Goal: Task Accomplishment & Management: Complete application form

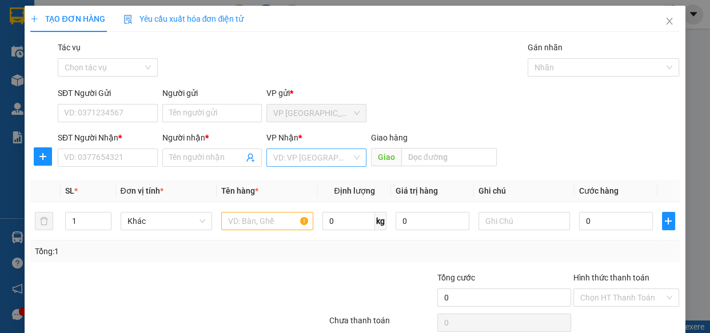
click at [339, 159] on input "search" at bounding box center [312, 157] width 78 height 17
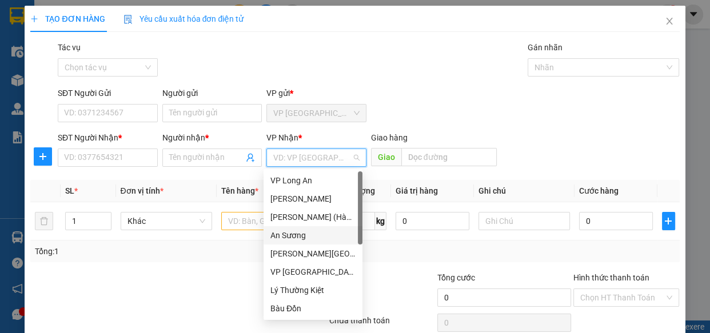
click at [305, 233] on div "An Sương" at bounding box center [312, 235] width 85 height 13
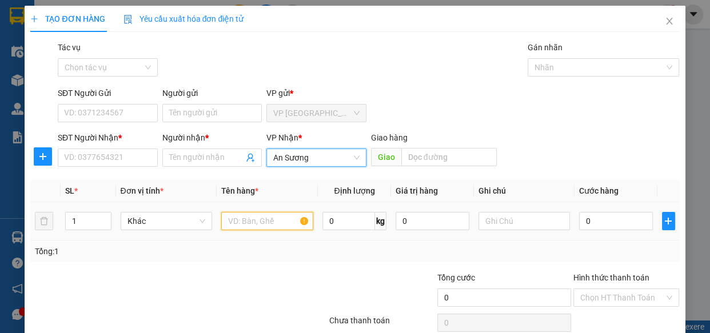
click at [278, 223] on input "text" at bounding box center [267, 221] width 92 height 18
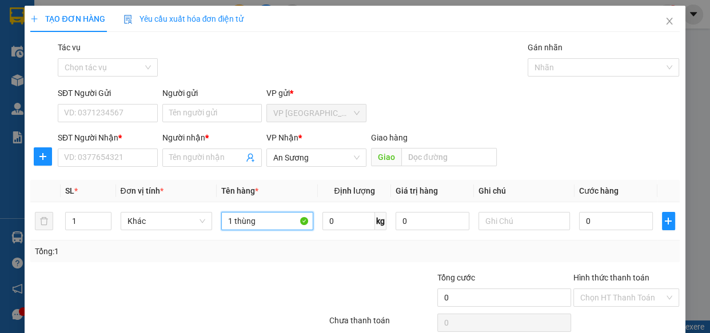
type input "1 thùng"
click at [268, 271] on div at bounding box center [273, 291] width 109 height 40
click at [323, 157] on span "An Sương" at bounding box center [316, 157] width 86 height 17
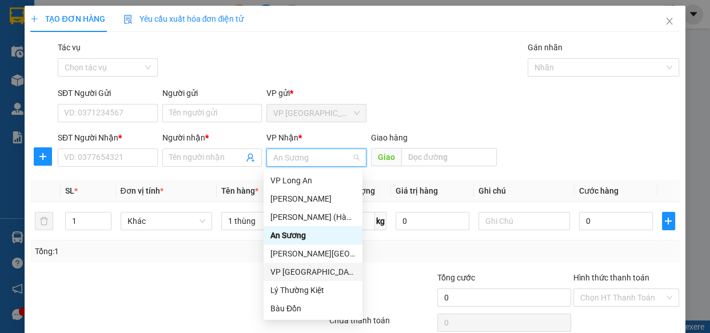
click at [303, 277] on div "VP [GEOGRAPHIC_DATA]" at bounding box center [312, 272] width 85 height 13
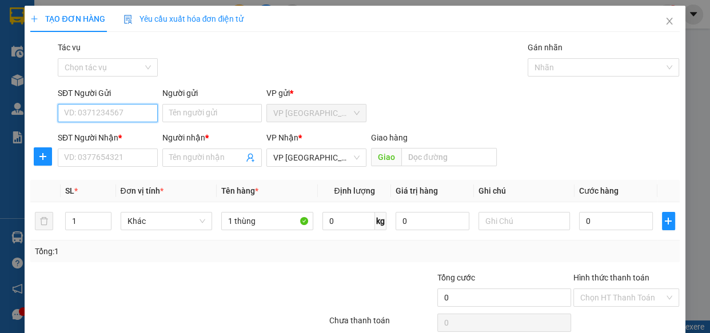
click at [132, 115] on input "SĐT Người Gửi" at bounding box center [108, 113] width 100 height 18
click at [129, 138] on div "0853080089 - LINH" at bounding box center [106, 136] width 85 height 13
type input "0853080089"
type input "LINH"
type input "50.000"
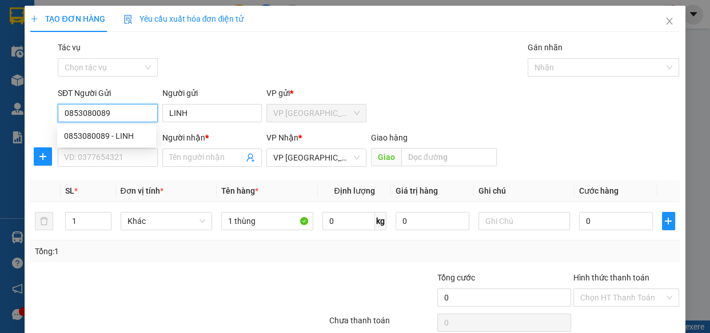
type input "50.000"
type input "0853080089"
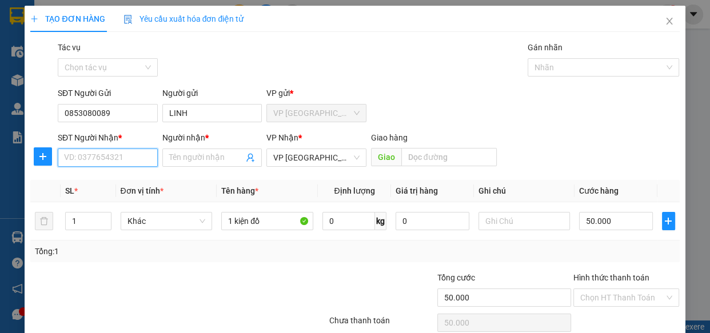
click at [134, 154] on input "SĐT Người Nhận *" at bounding box center [108, 158] width 100 height 18
click at [120, 183] on div "0943655109 - nga" at bounding box center [106, 180] width 85 height 13
type input "0943655109"
type input "nga"
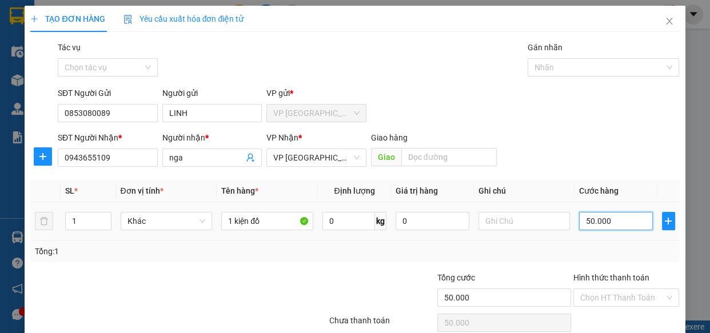
click at [615, 218] on input "50.000" at bounding box center [616, 221] width 74 height 18
type input "4"
type input "40"
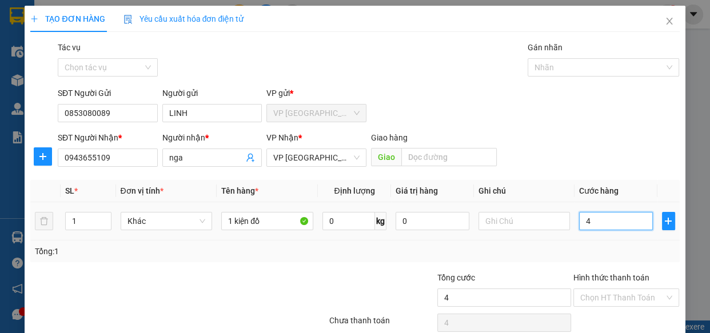
type input "40"
click at [616, 125] on div "SĐT Người Gửi 0853080089 Người gửi LINH VP gửi * VP [GEOGRAPHIC_DATA]" at bounding box center [368, 107] width 626 height 40
type input "40.000"
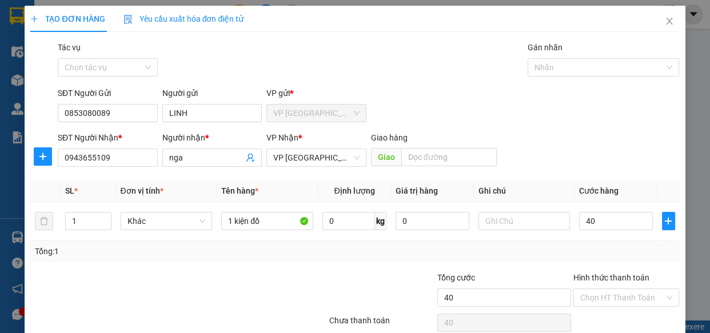
type input "40.000"
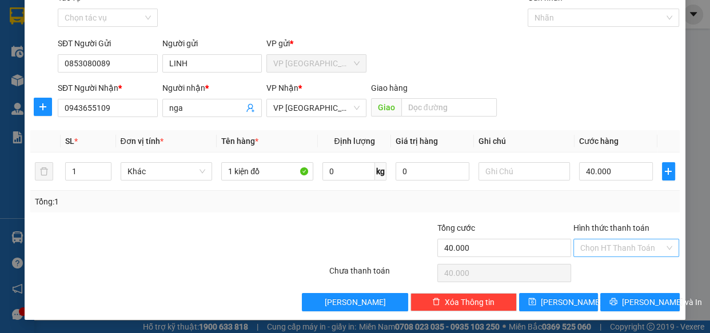
click at [634, 245] on input "Hình thức thanh toán" at bounding box center [622, 247] width 85 height 17
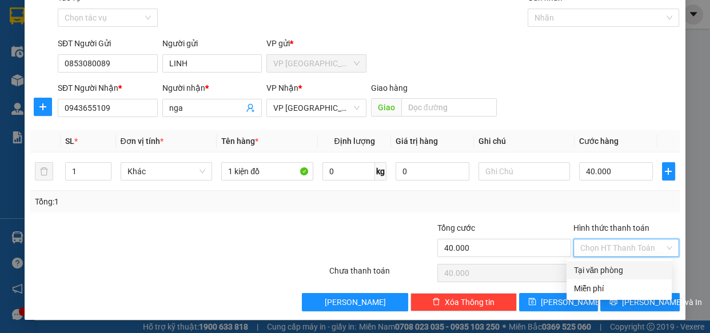
click at [630, 272] on div "Tại văn phòng" at bounding box center [618, 270] width 91 height 13
type input "0"
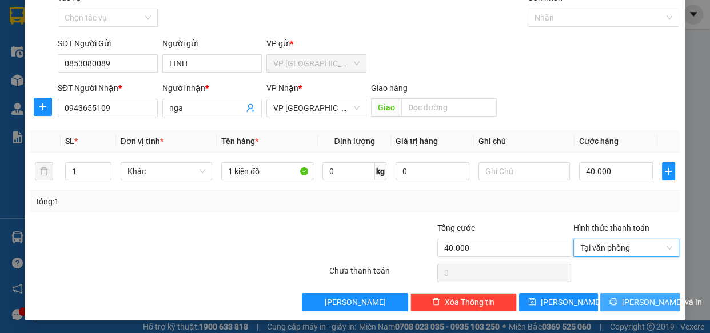
click at [632, 297] on span "[PERSON_NAME] và In" at bounding box center [662, 302] width 80 height 13
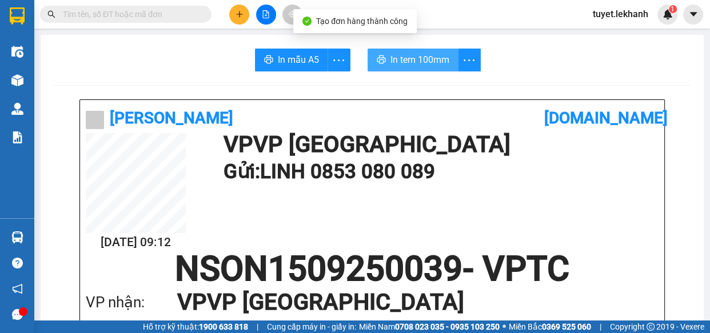
click at [418, 57] on span "In tem 100mm" at bounding box center [419, 60] width 59 height 14
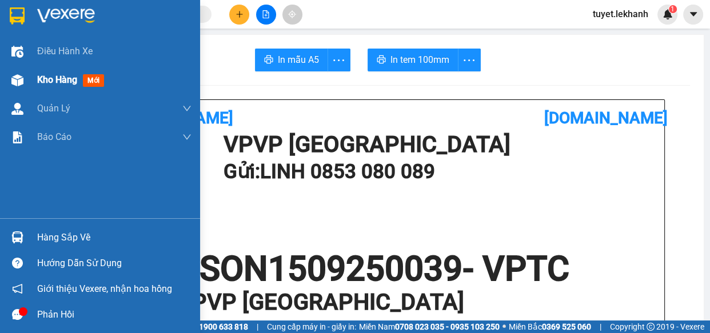
click at [33, 82] on div "Kho hàng mới" at bounding box center [100, 80] width 200 height 29
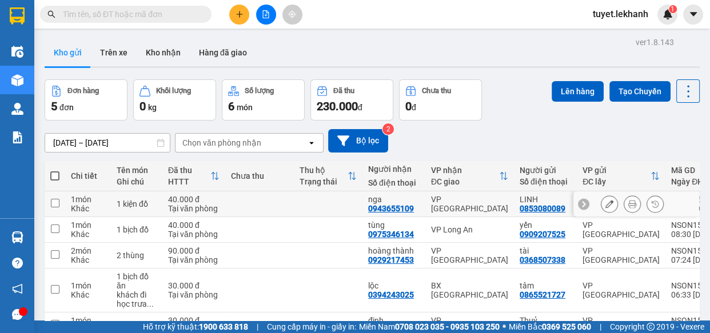
scroll to position [68, 0]
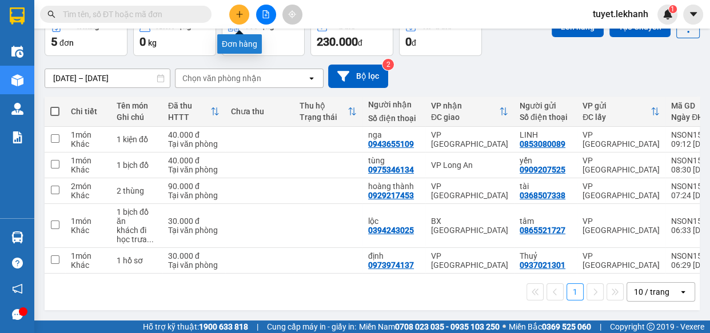
click at [235, 17] on icon "plus" at bounding box center [239, 14] width 8 height 8
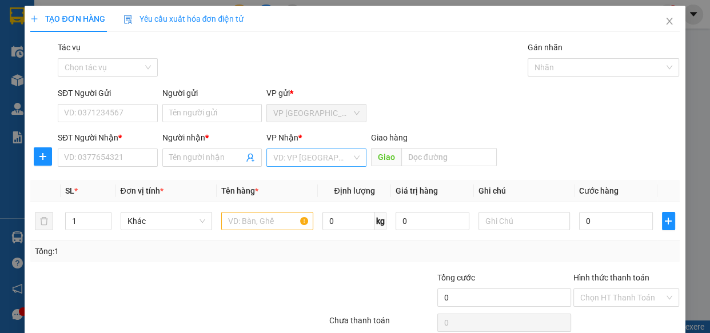
click at [293, 155] on input "search" at bounding box center [312, 157] width 78 height 17
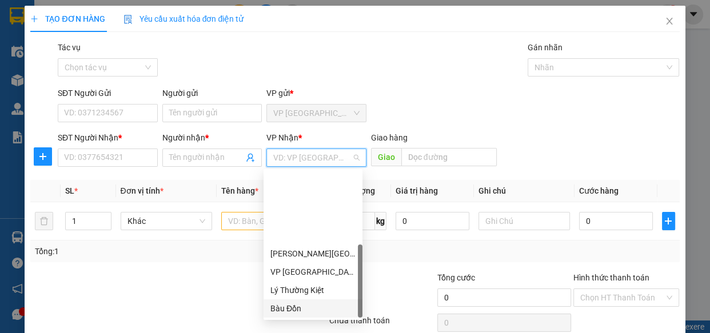
scroll to position [91, 0]
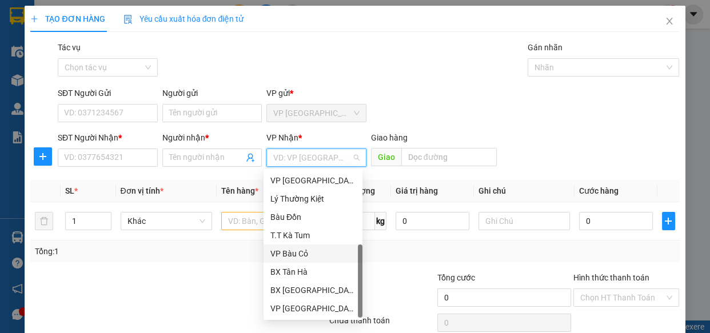
click at [216, 260] on div "Tổng: 1" at bounding box center [354, 252] width 649 height 22
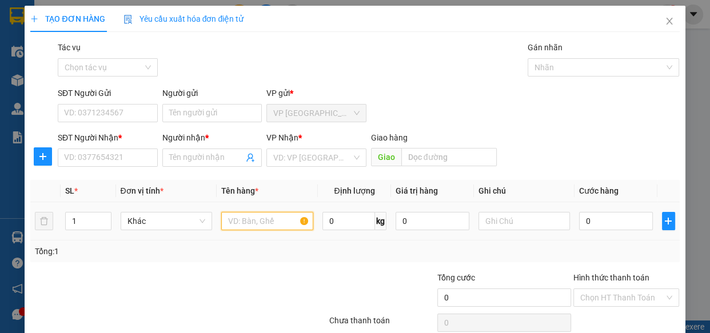
click at [244, 223] on input "text" at bounding box center [267, 221] width 92 height 18
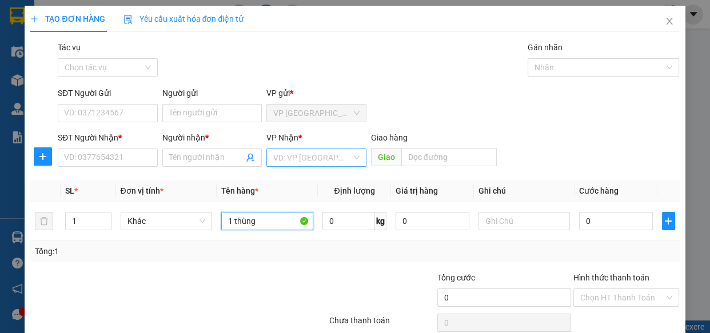
type input "1 thùng"
click at [293, 158] on input "search" at bounding box center [312, 157] width 78 height 17
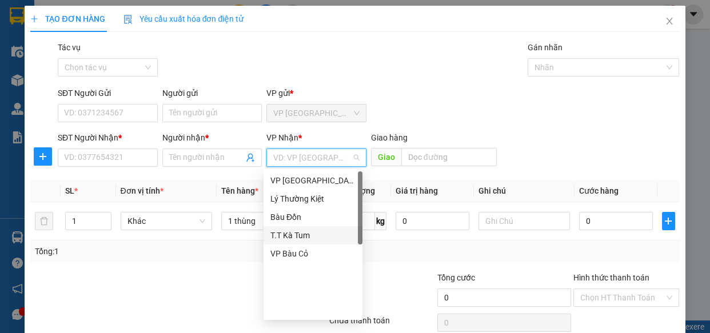
scroll to position [0, 0]
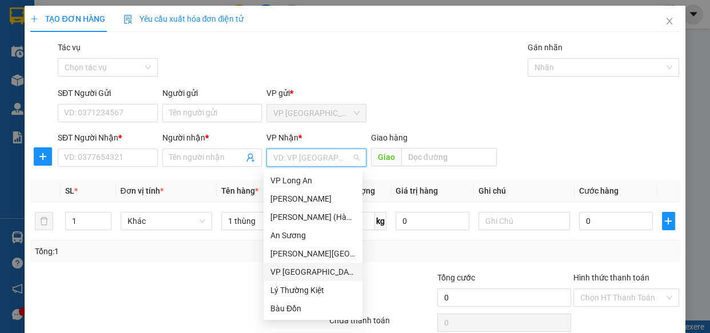
click at [303, 270] on div "VP [GEOGRAPHIC_DATA]" at bounding box center [312, 272] width 85 height 13
click at [304, 267] on div "VP [GEOGRAPHIC_DATA]" at bounding box center [312, 272] width 85 height 13
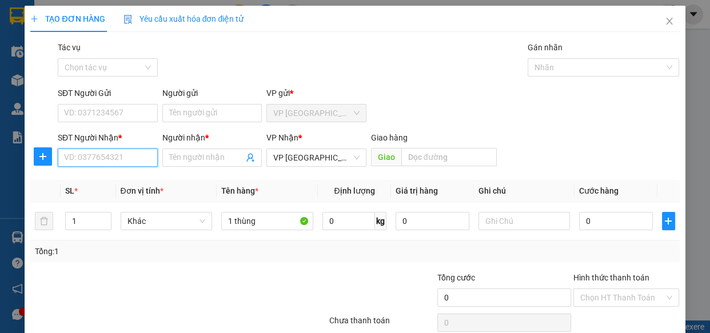
click at [151, 153] on input "SĐT Người Nhận *" at bounding box center [108, 158] width 100 height 18
click at [130, 159] on input "0971879034" at bounding box center [108, 158] width 100 height 18
type input "0971879034"
click at [171, 160] on input "Người nhận *" at bounding box center [206, 157] width 75 height 13
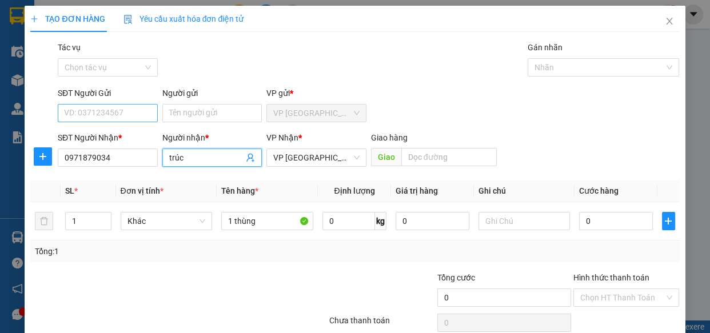
type input "trúc"
click at [114, 111] on input "SĐT Người Gửi" at bounding box center [108, 113] width 100 height 18
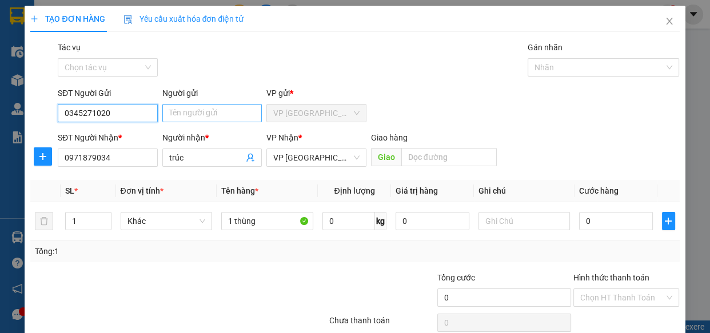
type input "0345271020"
click at [206, 110] on input "Người gửi" at bounding box center [212, 113] width 100 height 18
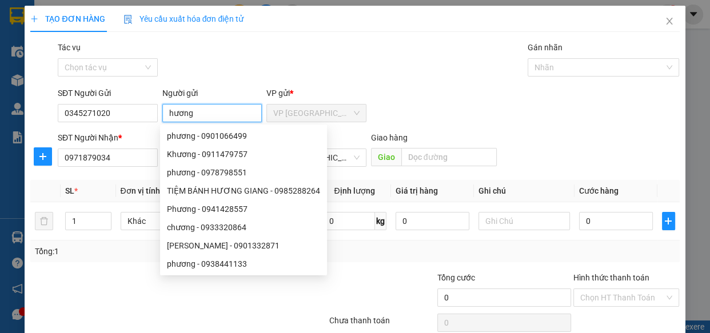
type input "hương"
click at [454, 59] on div "Tác vụ Chọn tác vụ Gán nhãn Nhãn" at bounding box center [368, 61] width 626 height 40
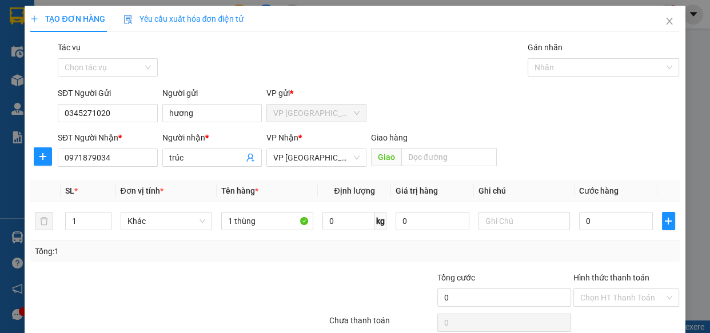
scroll to position [50, 0]
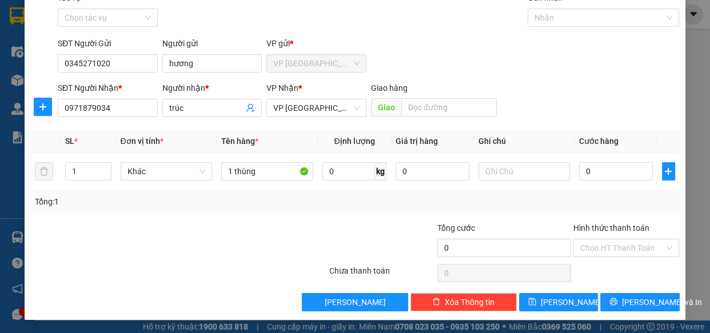
click at [585, 213] on div "Transit Pickup Surcharge Ids Transit Deliver Surcharge Ids Transit Deliver Surc…" at bounding box center [354, 151] width 649 height 320
click at [596, 173] on input "0" at bounding box center [616, 171] width 74 height 18
type input "3"
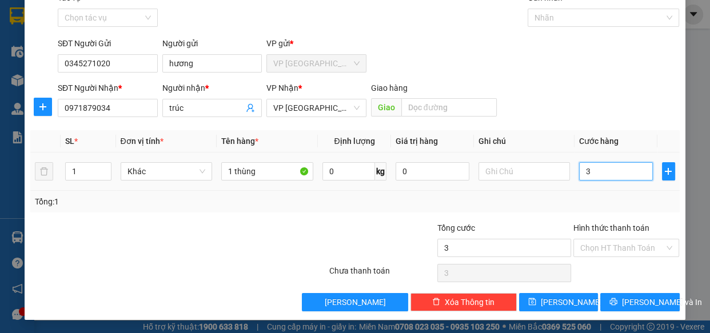
type input "30"
type input "30.000"
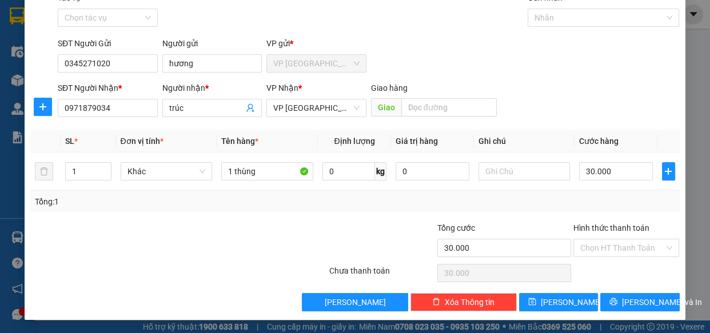
click at [617, 91] on div "SĐT Người Nhận * 0971879034 Người nhận * trúc VP Nhận * VP Tân Bình Giao hàng …" at bounding box center [368, 102] width 626 height 40
click at [645, 250] on input "Hình thức thanh toán" at bounding box center [622, 247] width 85 height 17
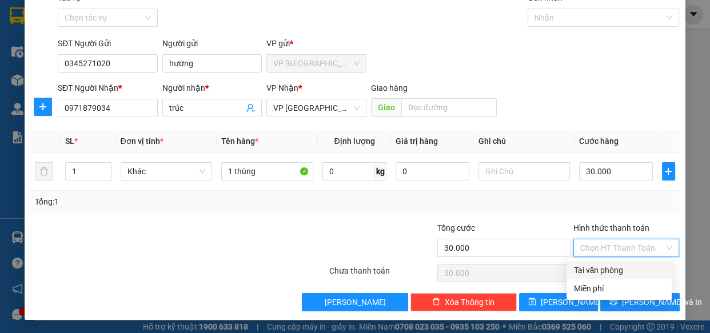
click at [626, 271] on div "Tại văn phòng" at bounding box center [618, 270] width 91 height 13
type input "0"
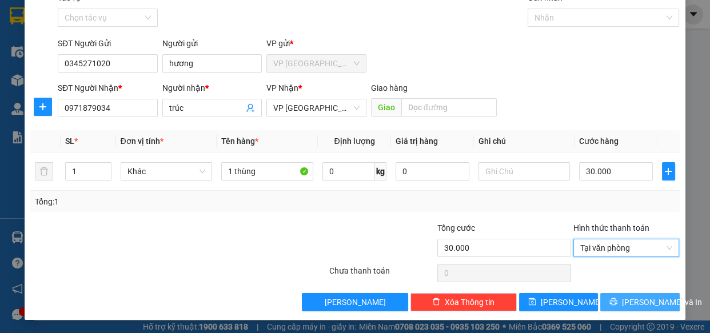
click at [632, 302] on span "[PERSON_NAME] và In" at bounding box center [662, 302] width 80 height 13
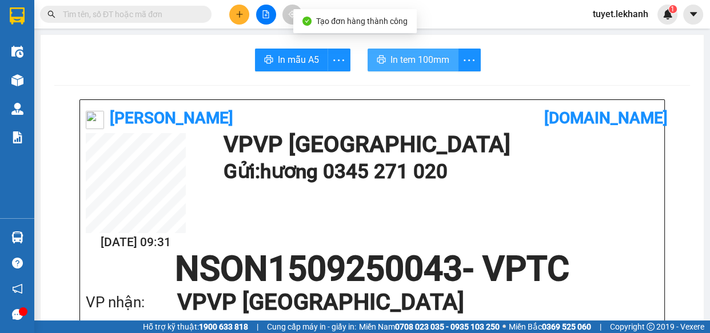
click at [415, 57] on span "In tem 100mm" at bounding box center [419, 60] width 59 height 14
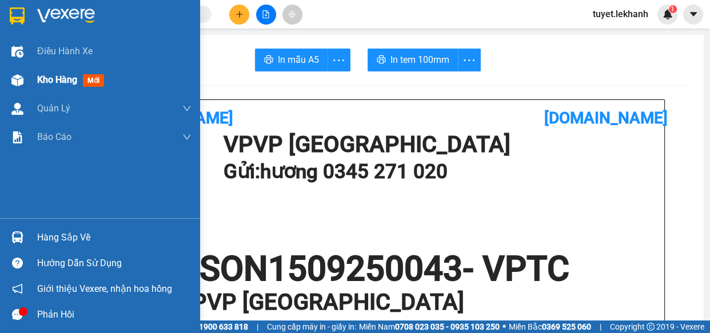
click at [29, 77] on div "Kho hàng mới" at bounding box center [100, 80] width 200 height 29
